Goal: Use online tool/utility: Utilize a website feature to perform a specific function

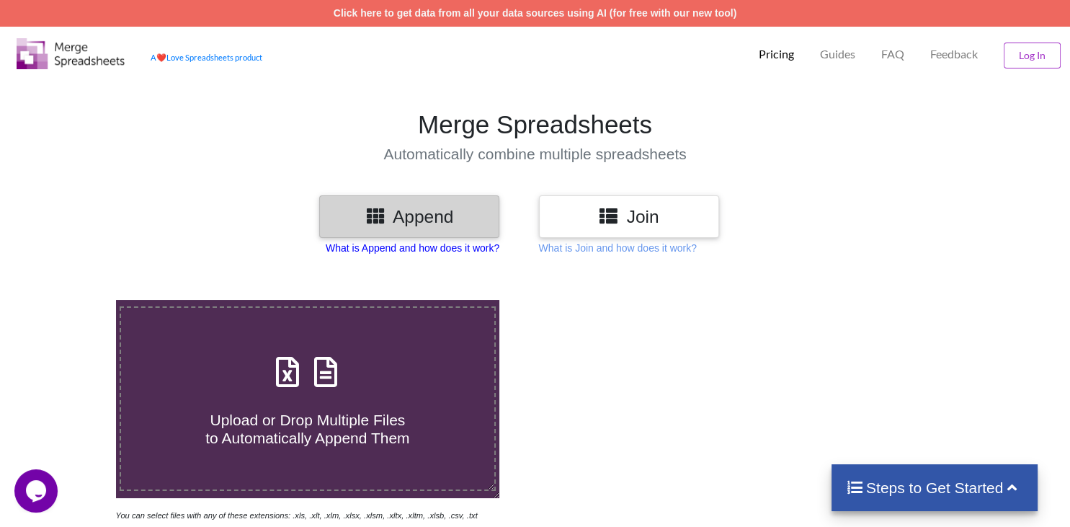
click at [472, 249] on p "What is Append and how does it work?" at bounding box center [413, 248] width 174 height 14
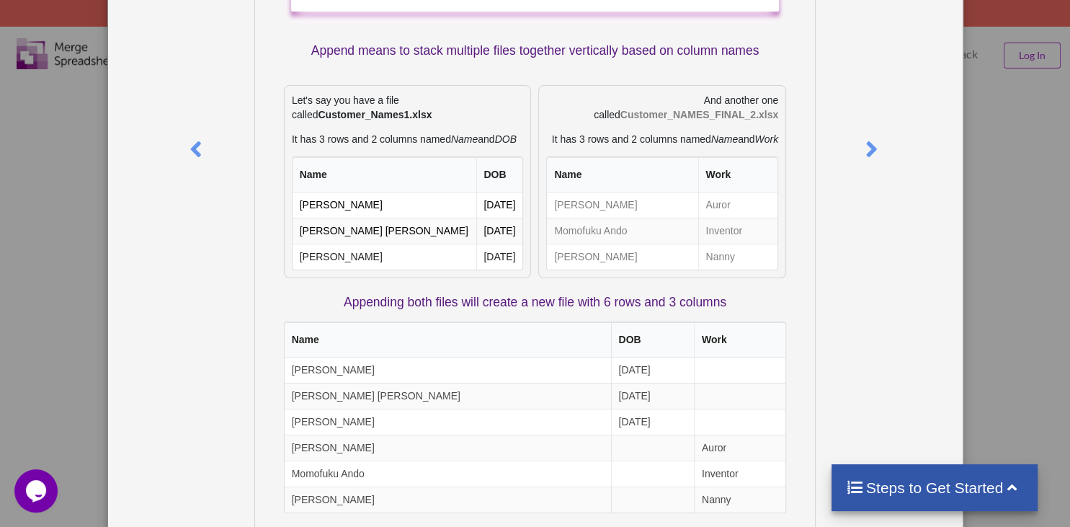
scroll to position [118, 0]
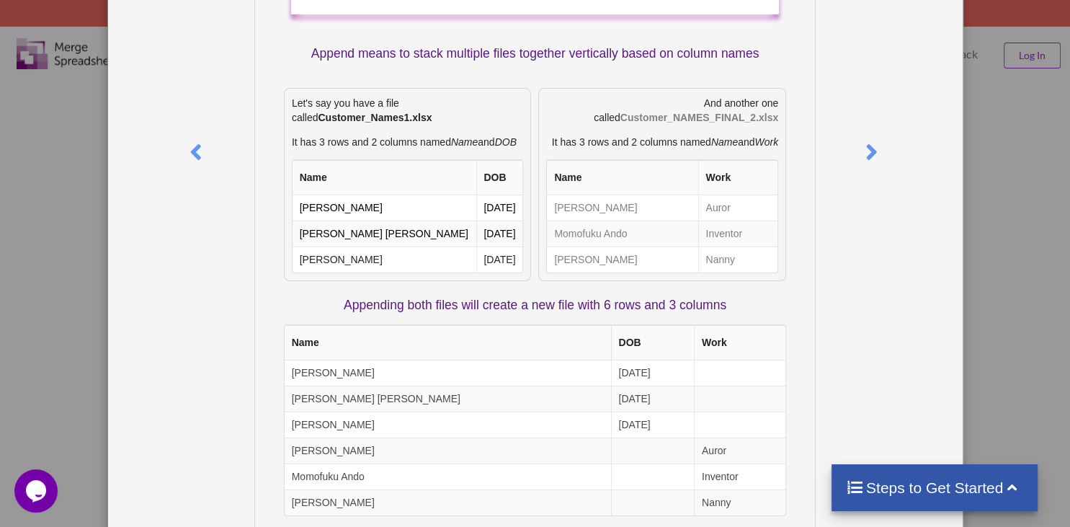
click at [965, 218] on div "What is Append? Append means to stack multiple files together vertically based …" at bounding box center [535, 263] width 1070 height 527
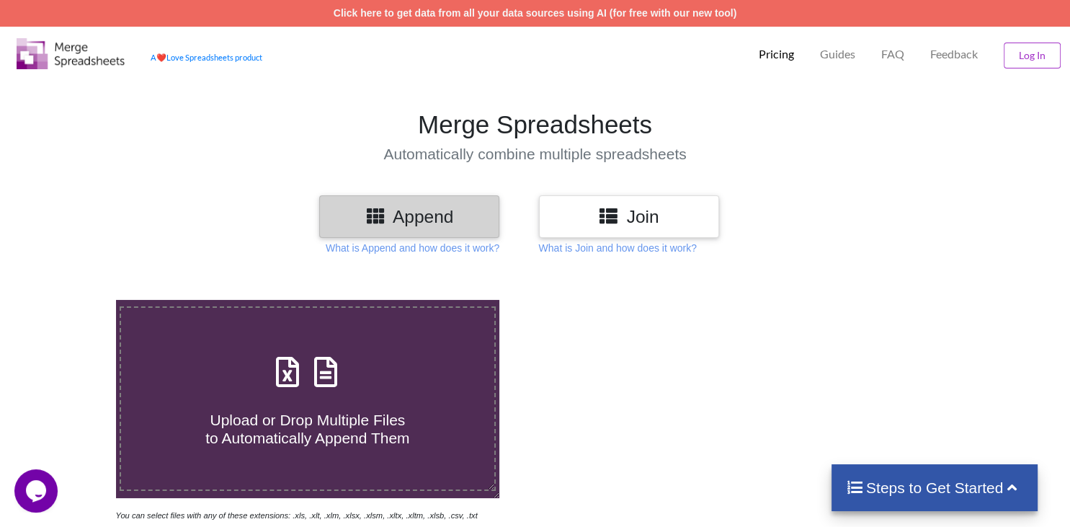
click at [660, 214] on h3 "Join" at bounding box center [629, 216] width 159 height 21
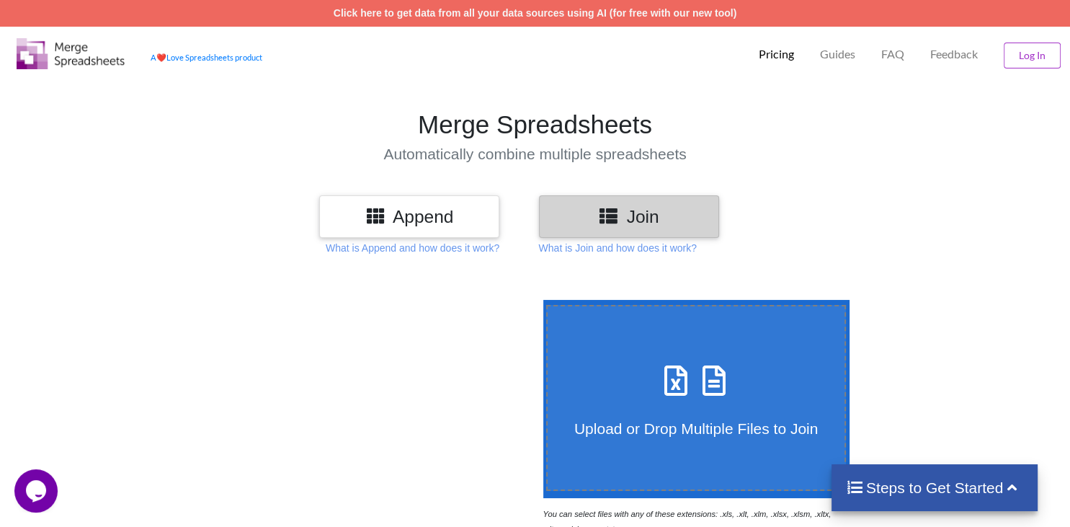
click at [670, 358] on icon at bounding box center [676, 373] width 36 height 30
click at [540, 300] on input "Upload or Drop Multiple Files to Join" at bounding box center [540, 300] width 0 height 0
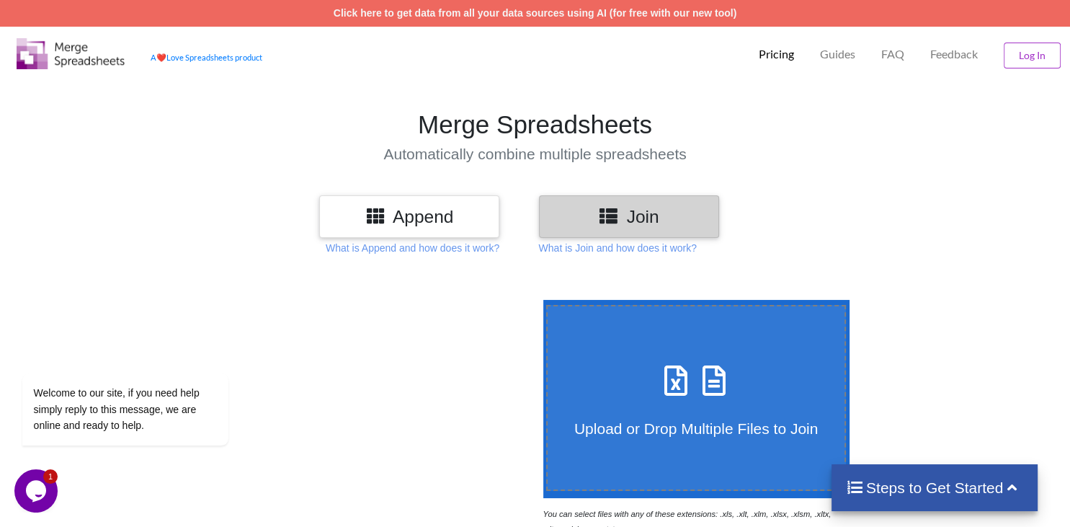
type input "C:\fakepath\Cash activity.csv"
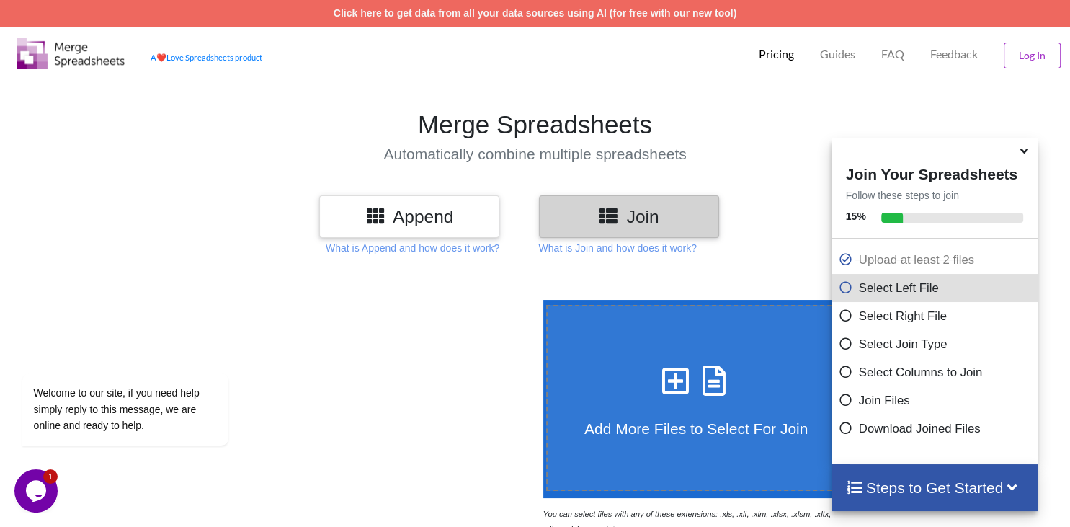
scroll to position [357, 0]
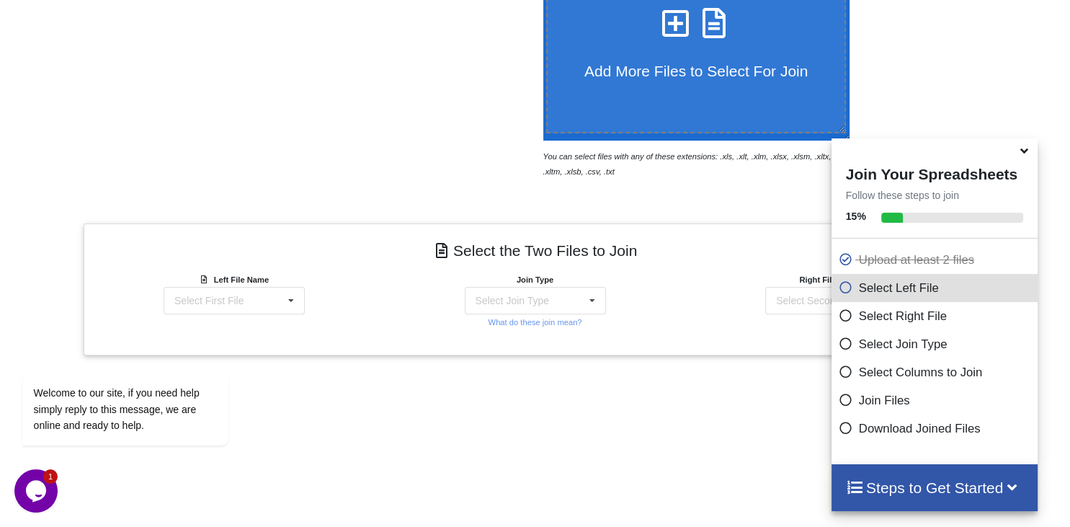
click at [1023, 155] on icon at bounding box center [1024, 148] width 15 height 13
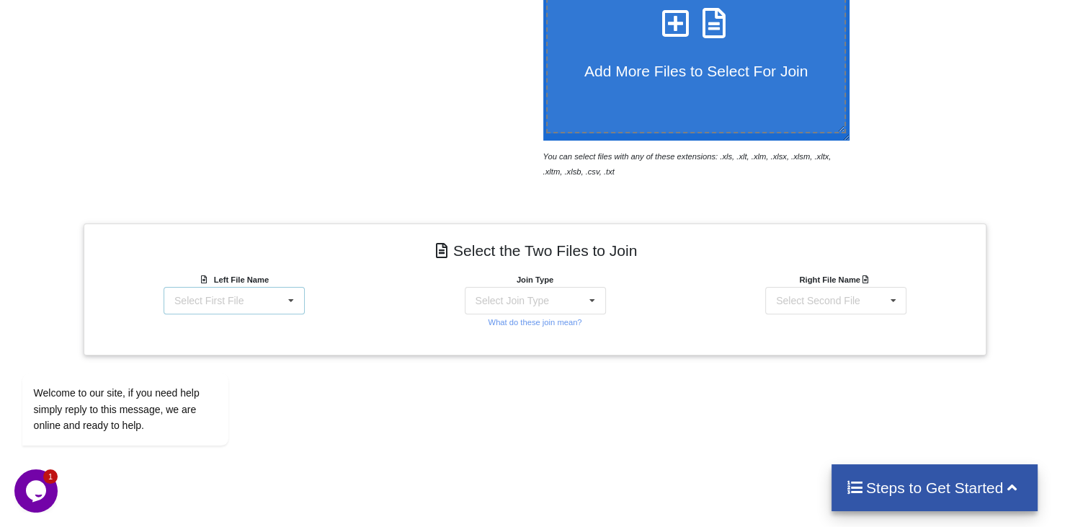
click at [278, 287] on div "Select First File Cash activity.csv Cash summary.csv Check Discounts.csv Day of…" at bounding box center [234, 300] width 141 height 27
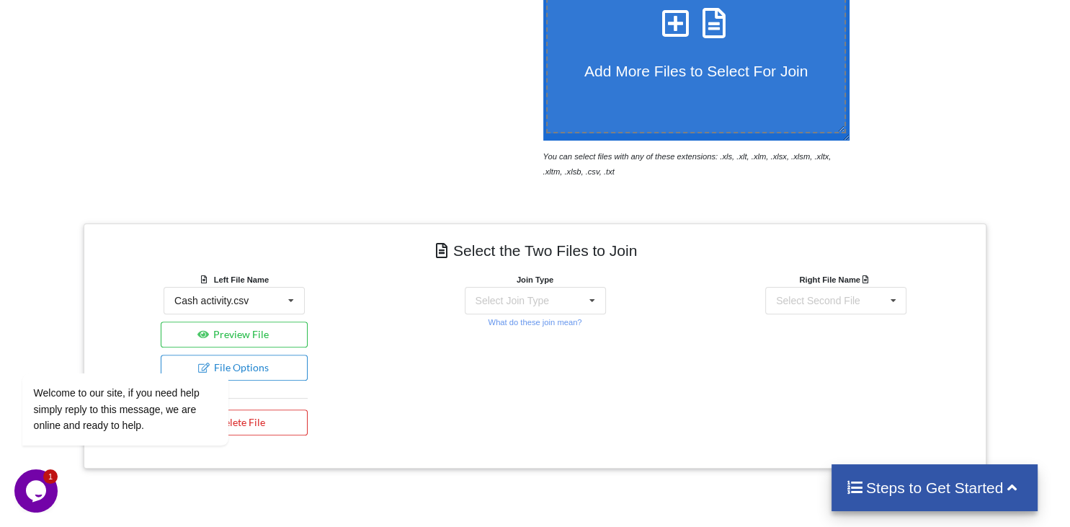
click at [955, 492] on h4 "Steps to Get Started" at bounding box center [935, 488] width 178 height 18
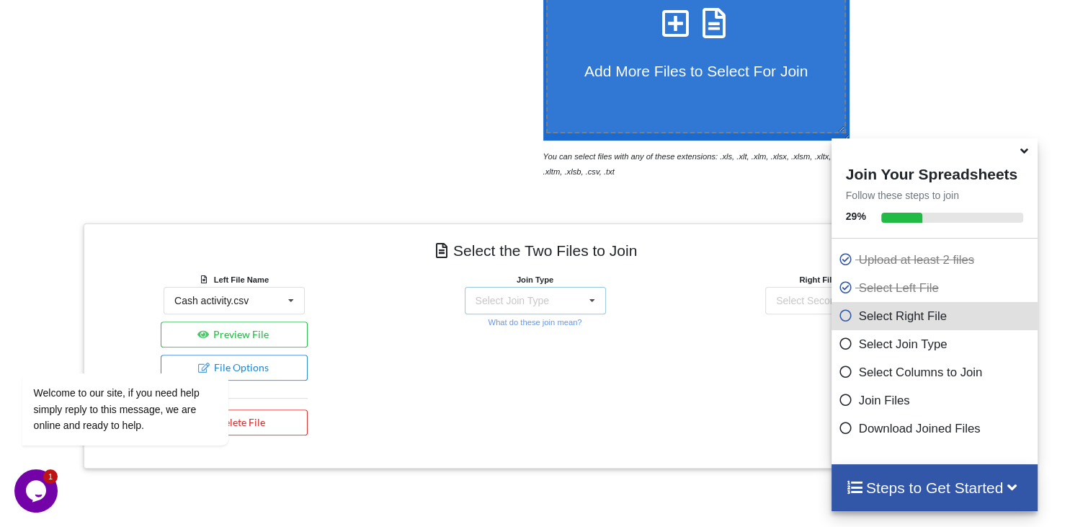
click at [581, 287] on div "Select Join Type INNER JOIN LEFT JOIN RIGHT JOIN FULL JOIN" at bounding box center [535, 300] width 141 height 27
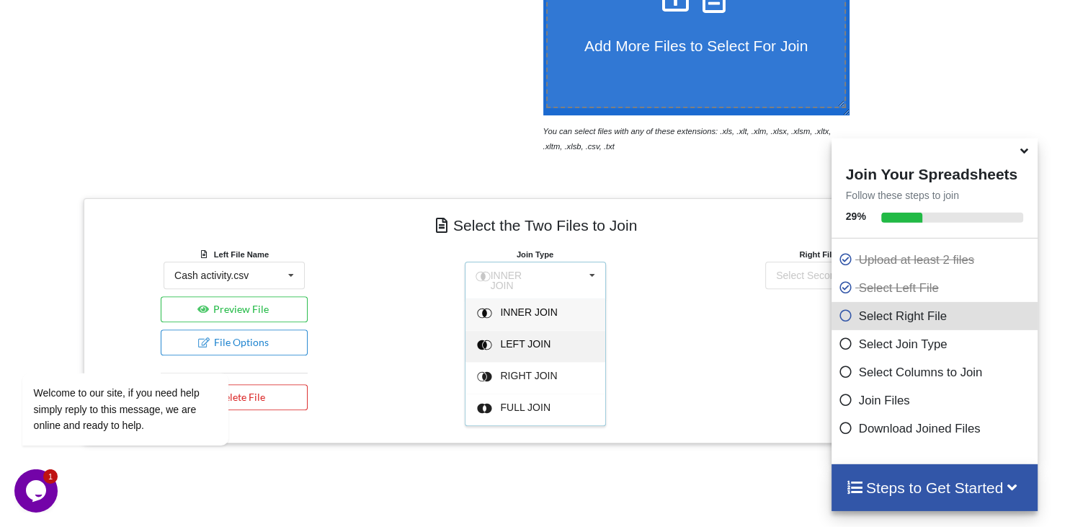
scroll to position [381, 0]
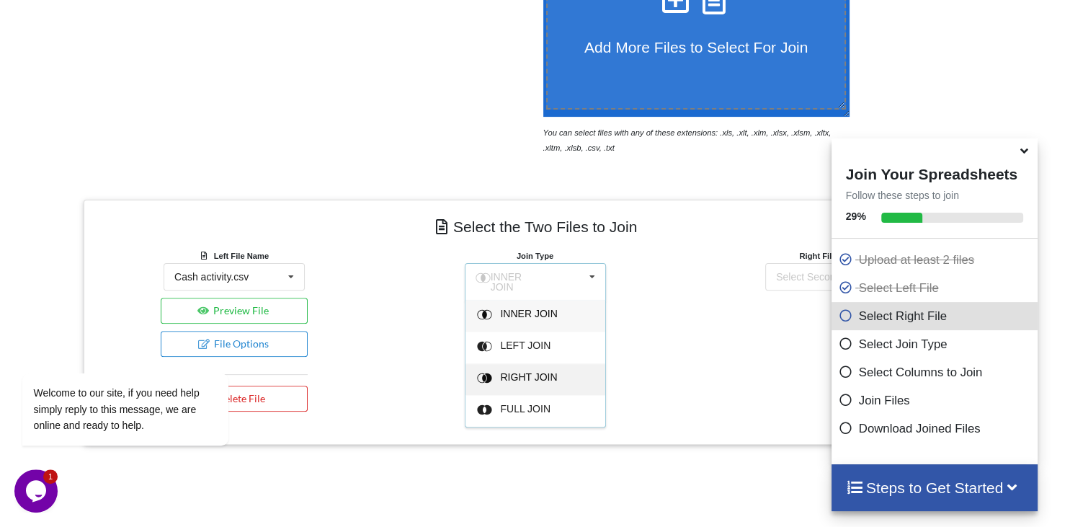
click at [576, 372] on div "RIGHT JOIN" at bounding box center [544, 379] width 88 height 15
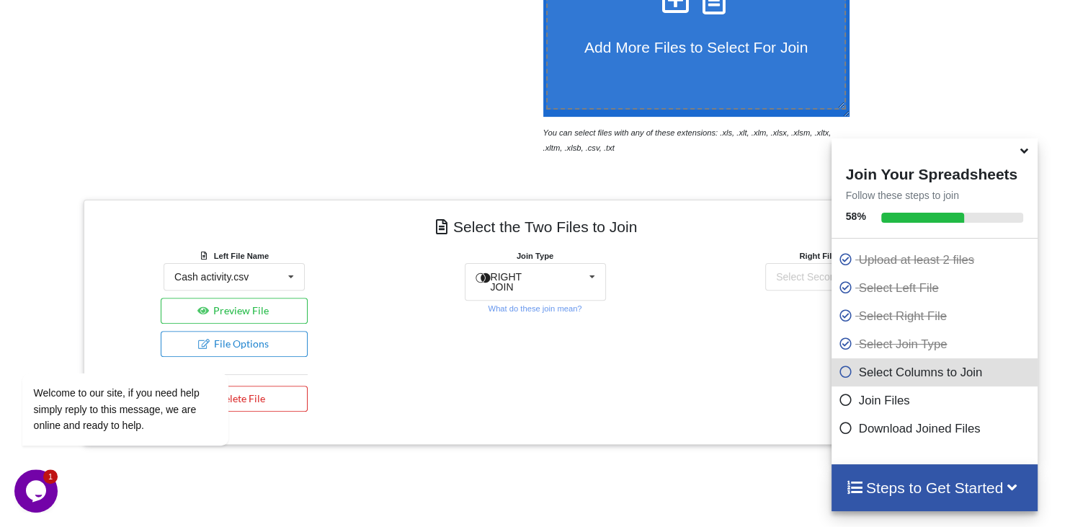
click at [724, 257] on div "Right File Name Select Second File Cash activity.csv Cash summary.csv Check Dis…" at bounding box center [835, 333] width 301 height 171
click at [796, 272] on div "Select Second File" at bounding box center [818, 277] width 84 height 10
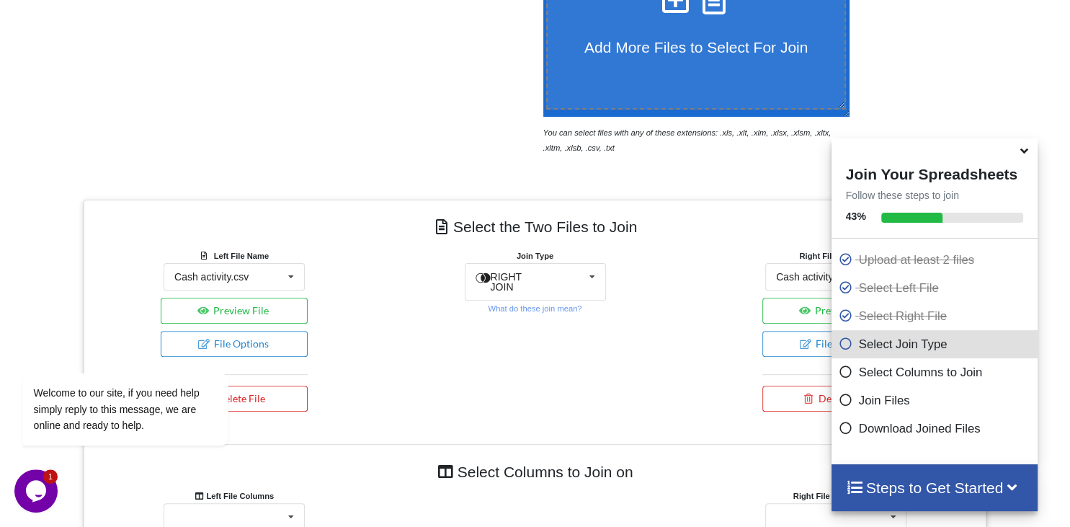
click at [1025, 155] on icon at bounding box center [1024, 148] width 15 height 13
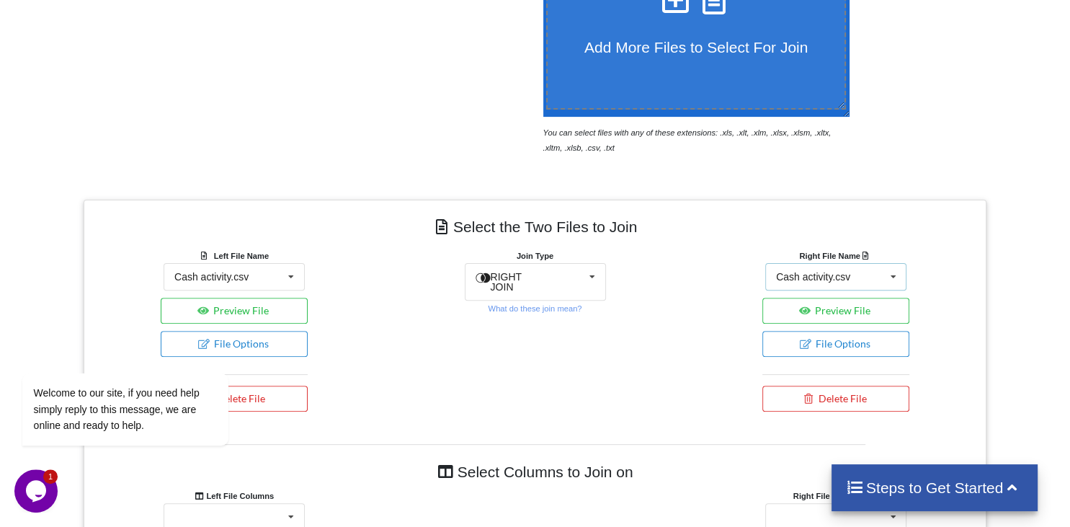
click at [898, 264] on icon at bounding box center [893, 277] width 22 height 27
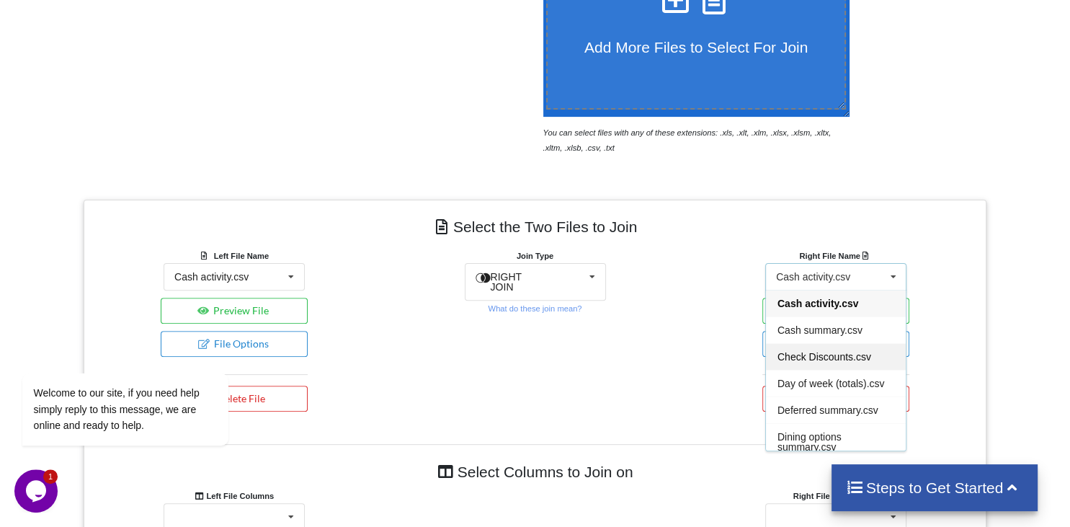
scroll to position [466, 0]
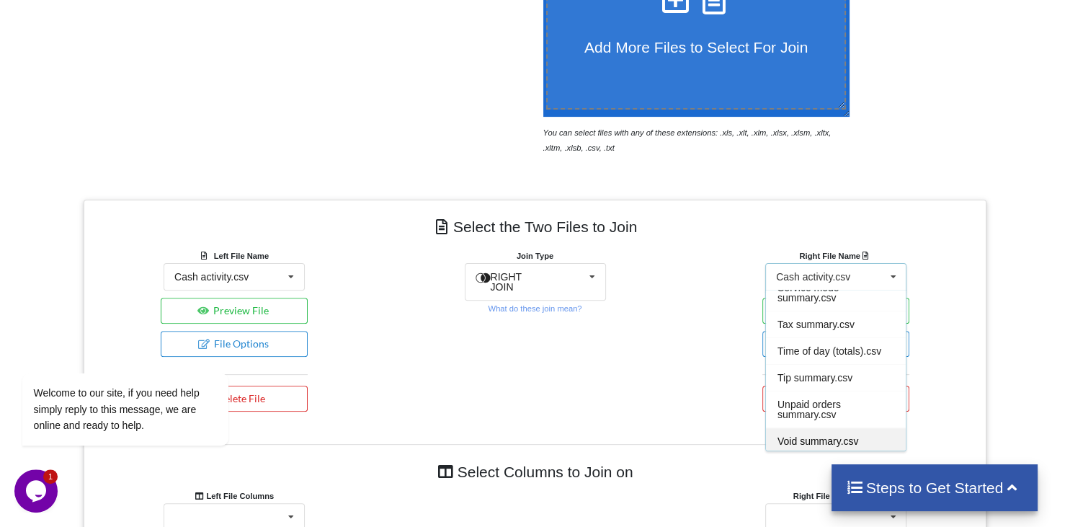
click at [842, 435] on span "Void summary.csv" at bounding box center [818, 441] width 81 height 12
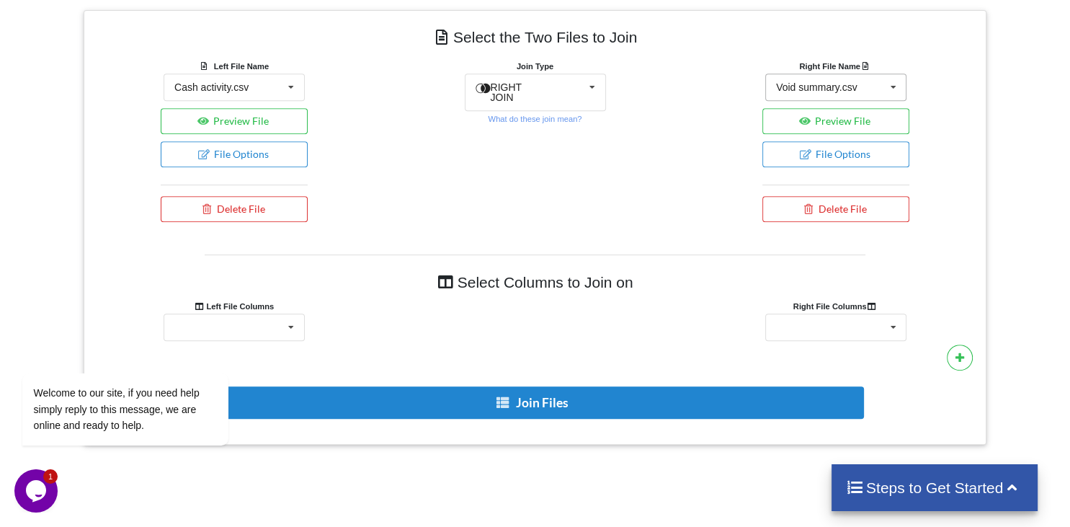
scroll to position [603, 0]
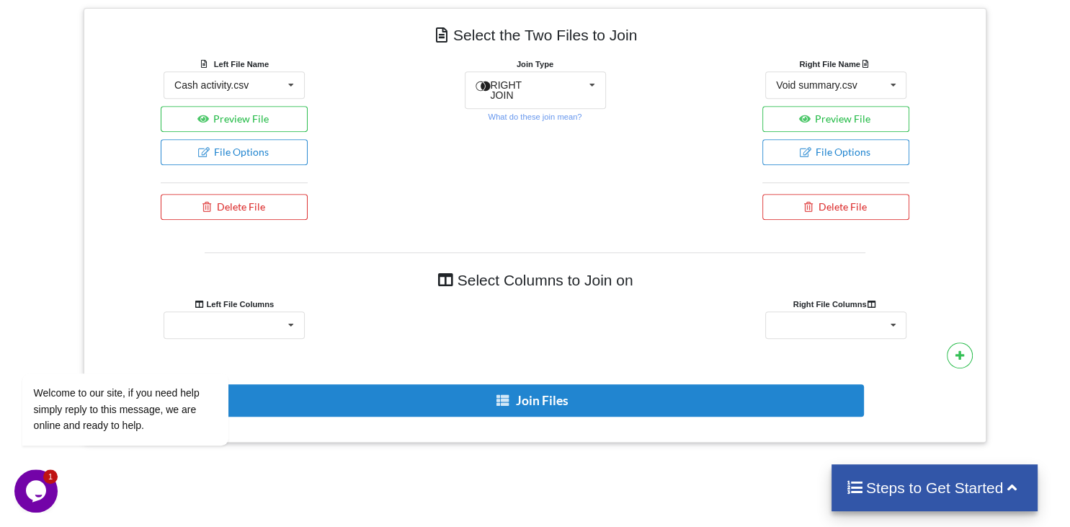
click at [310, 277] on div "Select Columns to Join on Left File Columns Right File Columns Total cash payme…" at bounding box center [534, 341] width 881 height 179
click at [291, 312] on icon at bounding box center [291, 325] width 22 height 27
click at [481, 311] on div at bounding box center [535, 324] width 301 height 27
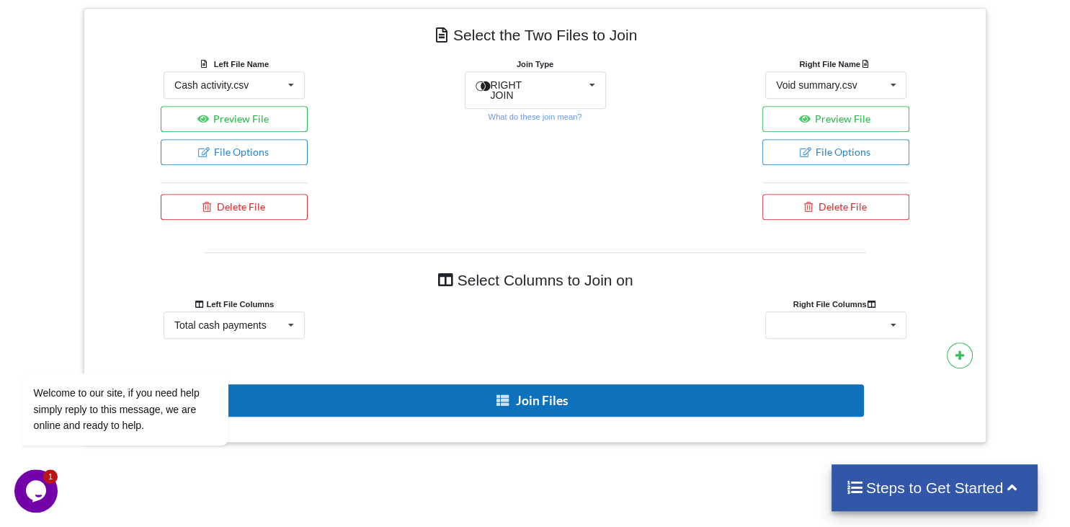
click at [523, 384] on button "Join Files" at bounding box center [533, 400] width 661 height 32
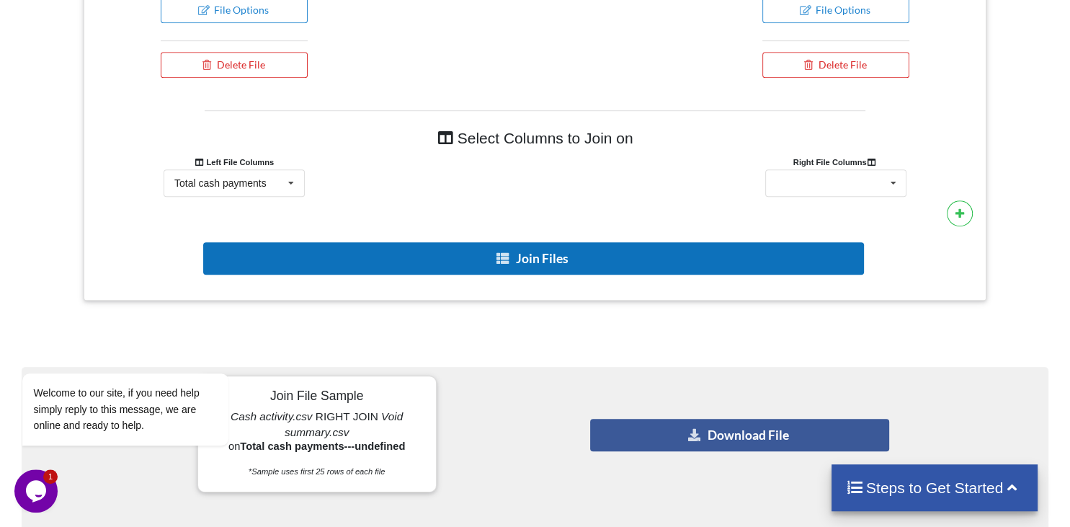
scroll to position [951, 0]
